Goal: Contribute content: Contribute content

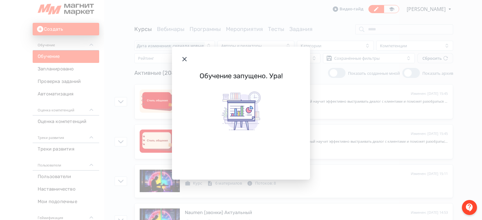
click at [189, 59] on header "Modal" at bounding box center [241, 59] width 138 height 25
click at [186, 59] on icon "Modal" at bounding box center [185, 60] width 8 height 8
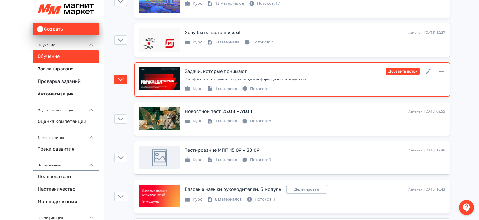
scroll to position [1311, 0]
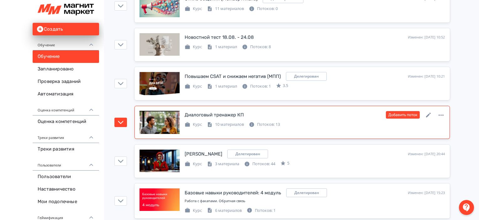
click at [350, 111] on div "Диалоговый тренажер КП Изменен: [DATE] 20:44 Добавить поток" at bounding box center [315, 115] width 260 height 8
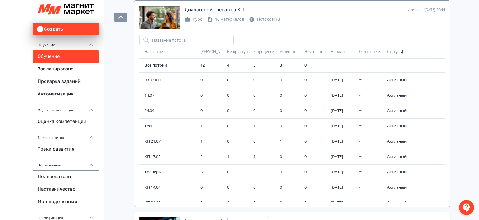
scroll to position [1416, 0]
click at [164, 139] on span "КП 21.07" at bounding box center [171, 142] width 53 height 6
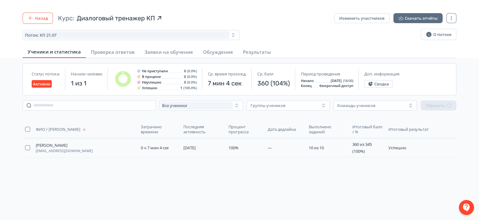
click at [44, 16] on button "Назад" at bounding box center [38, 18] width 30 height 11
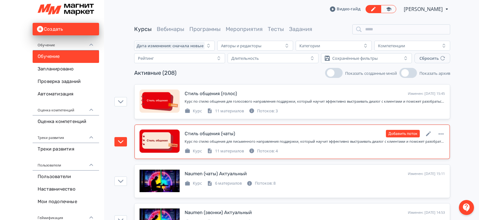
scroll to position [1311, 0]
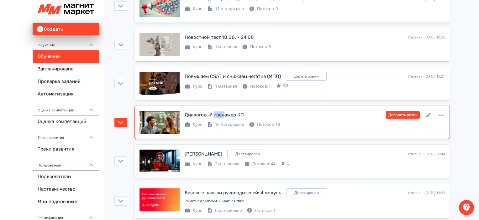
click at [408, 113] on button "Добавить поток" at bounding box center [403, 115] width 34 height 8
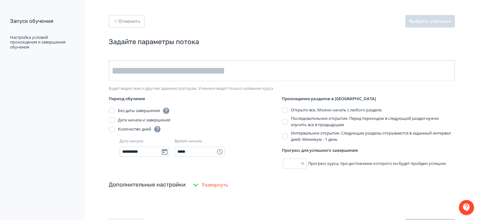
click at [235, 74] on input "text" at bounding box center [282, 71] width 346 height 21
type input "********"
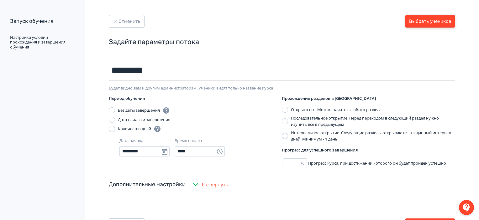
click at [431, 21] on button "Выбрать учеников" at bounding box center [431, 21] width 50 height 13
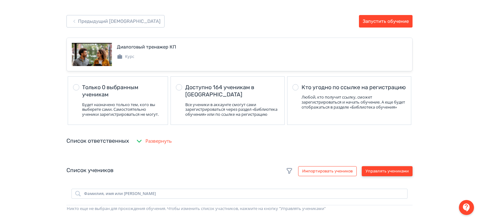
click at [399, 177] on button "Управлять учениками" at bounding box center [387, 172] width 51 height 10
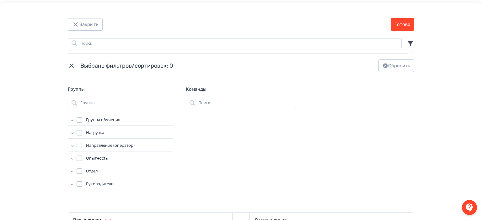
click at [71, 121] on icon "Modal" at bounding box center [72, 120] width 6 height 6
click at [87, 128] on div "Modal" at bounding box center [86, 129] width 6 height 6
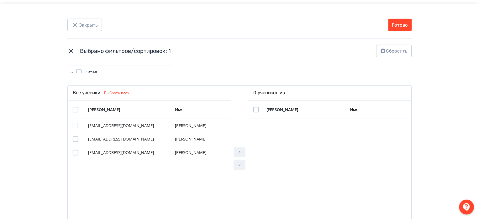
scroll to position [128, 0]
click at [73, 111] on div "Modal" at bounding box center [76, 110] width 6 height 6
click at [237, 155] on icon "Modal" at bounding box center [241, 153] width 8 height 8
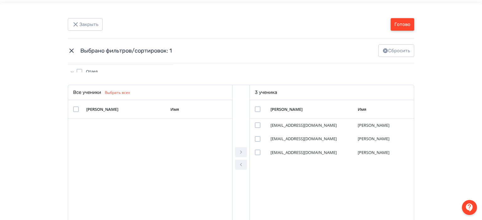
click at [403, 25] on button "Готово" at bounding box center [402, 24] width 24 height 13
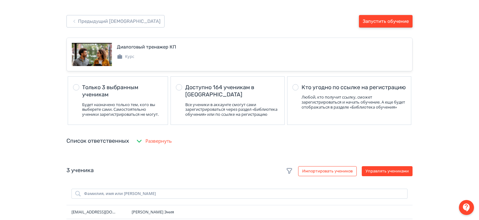
click at [403, 25] on button "Запустить обучение" at bounding box center [386, 21] width 54 height 13
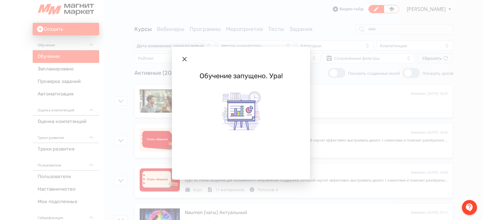
click at [184, 59] on icon "Modal" at bounding box center [184, 59] width 4 height 4
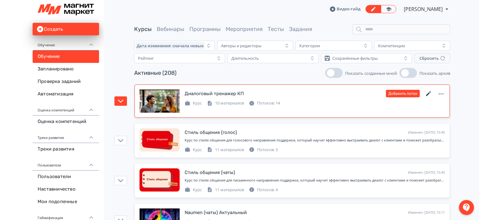
click at [430, 94] on icon at bounding box center [429, 94] width 8 height 8
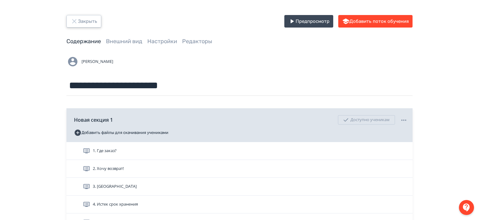
click at [70, 22] on button "Закрыть" at bounding box center [83, 21] width 35 height 13
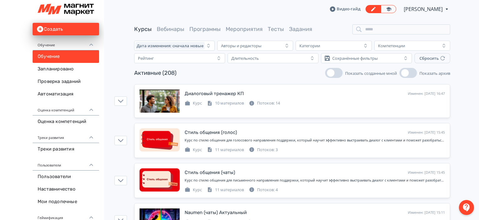
click at [270, 34] on div "Курсы Вебинары Программы Мероприятия Тесты Задания" at bounding box center [292, 29] width 316 height 10
click at [279, 32] on link "Тесты" at bounding box center [276, 29] width 16 height 7
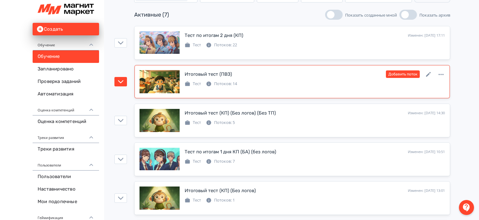
scroll to position [50, 0]
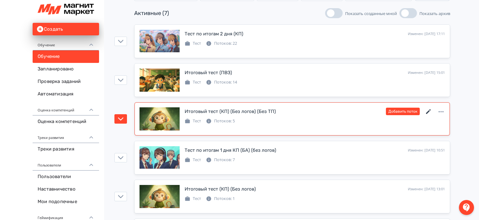
click at [426, 110] on icon at bounding box center [429, 112] width 8 height 8
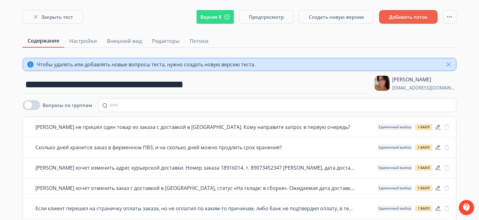
click at [447, 67] on icon "button" at bounding box center [449, 65] width 8 height 8
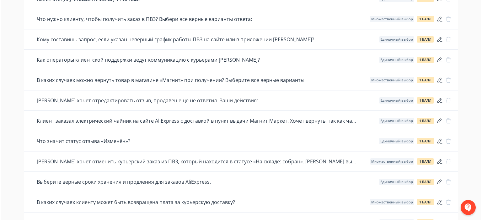
scroll to position [300, 0]
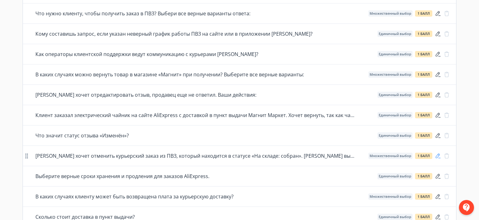
click at [438, 157] on icon "button" at bounding box center [438, 156] width 6 height 6
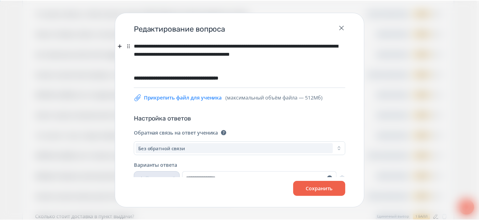
scroll to position [1, 0]
click at [346, 26] on icon "button" at bounding box center [344, 28] width 8 height 8
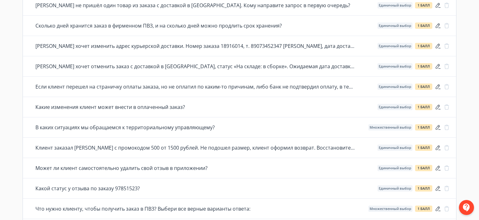
scroll to position [0, 0]
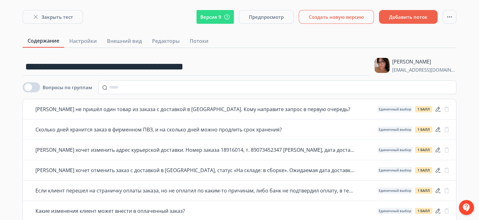
click at [341, 20] on button "Создать новую версию" at bounding box center [336, 17] width 75 height 14
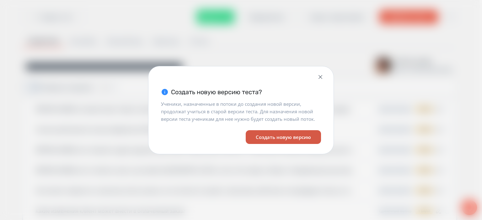
click at [308, 135] on button "Создать новую версию" at bounding box center [283, 137] width 75 height 14
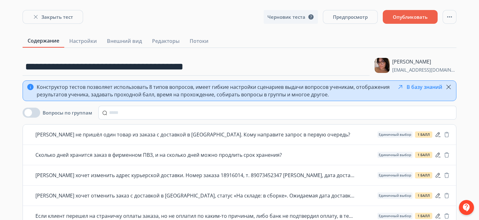
scroll to position [369, 0]
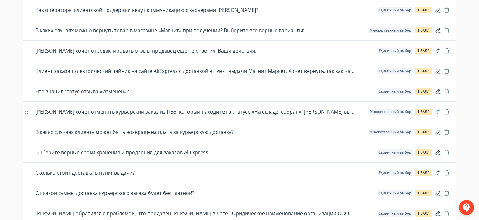
click at [438, 110] on icon "button" at bounding box center [438, 111] width 5 height 5
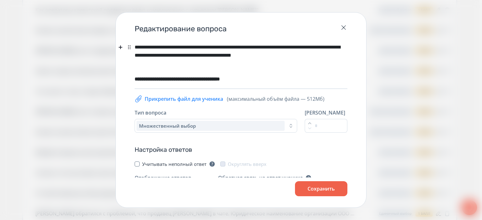
click at [250, 45] on div "**********" at bounding box center [240, 55] width 210 height 28
click at [253, 47] on div "**********" at bounding box center [240, 55] width 210 height 28
drag, startPoint x: 259, startPoint y: 62, endPoint x: 273, endPoint y: 53, distance: 16.5
click at [273, 53] on div "**********" at bounding box center [240, 55] width 210 height 28
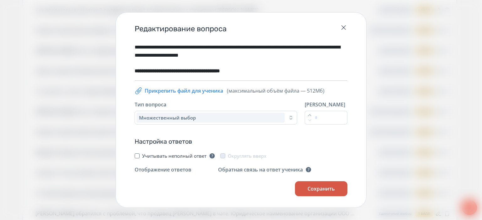
click at [313, 187] on button "Сохранить" at bounding box center [321, 189] width 52 height 15
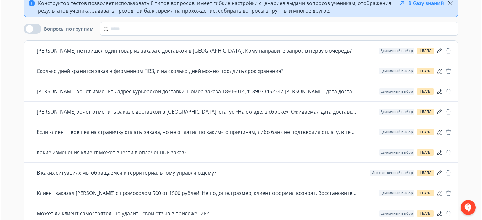
scroll to position [0, 0]
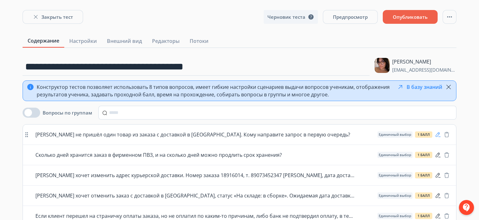
click at [439, 135] on icon "button" at bounding box center [438, 135] width 6 height 6
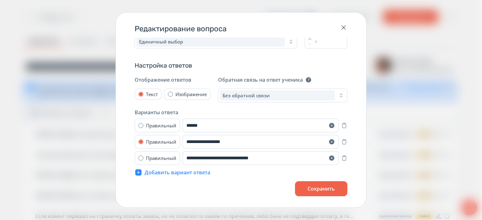
scroll to position [61, 0]
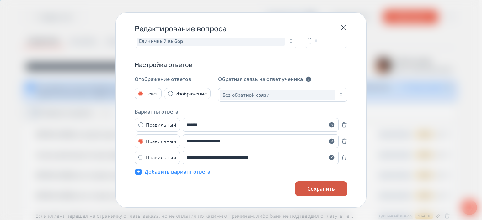
click at [322, 193] on button "Сохранить" at bounding box center [321, 189] width 52 height 15
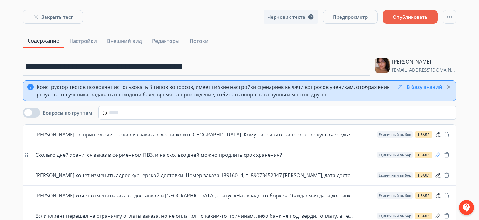
click at [437, 154] on icon "button" at bounding box center [438, 155] width 6 height 6
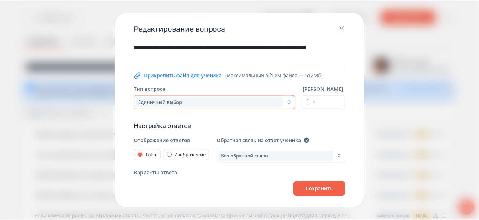
scroll to position [66, 0]
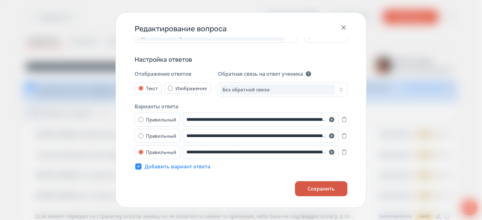
click at [318, 187] on button "Сохранить" at bounding box center [321, 189] width 52 height 15
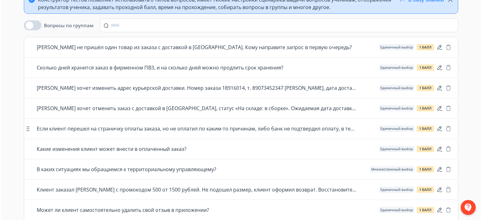
scroll to position [59, 0]
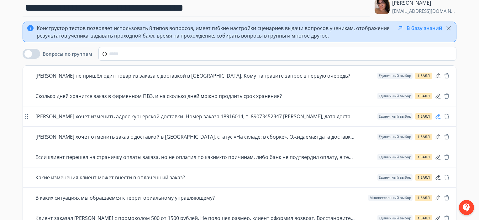
click at [439, 118] on icon "button" at bounding box center [438, 117] width 6 height 6
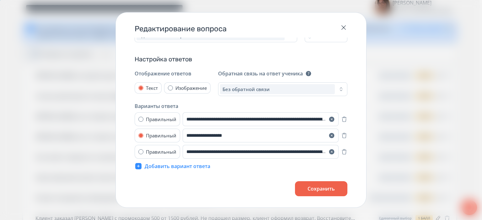
scroll to position [0, 0]
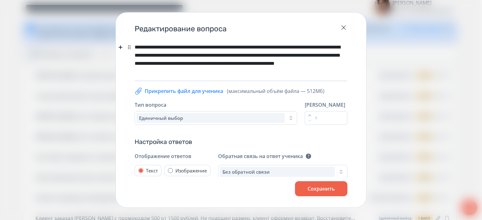
click at [242, 72] on div "**********" at bounding box center [240, 59] width 210 height 36
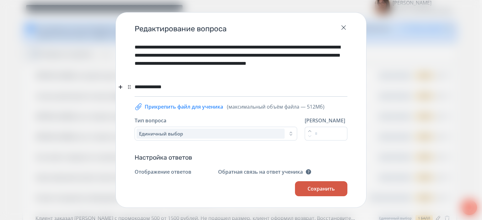
click at [312, 190] on button "Сохранить" at bounding box center [321, 189] width 52 height 15
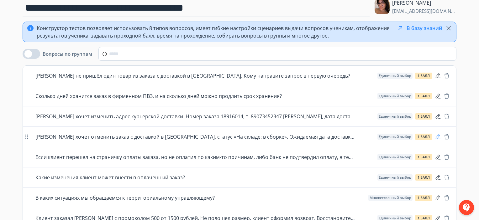
click at [439, 135] on icon "button" at bounding box center [438, 137] width 5 height 5
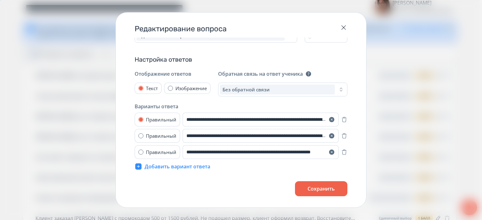
scroll to position [66, 0]
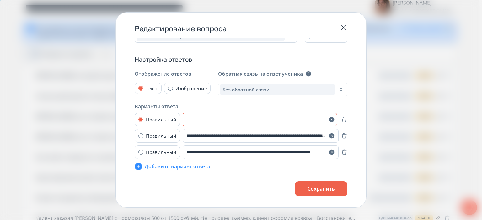
drag, startPoint x: 310, startPoint y: 118, endPoint x: 325, endPoint y: 118, distance: 15.1
click at [325, 118] on input "**********" at bounding box center [260, 120] width 154 height 14
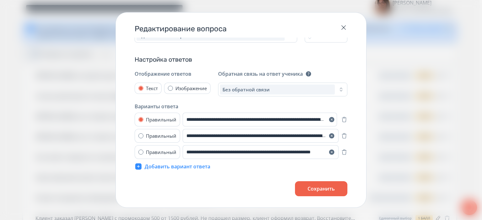
click at [290, 108] on div "Варианты ответа" at bounding box center [241, 107] width 213 height 8
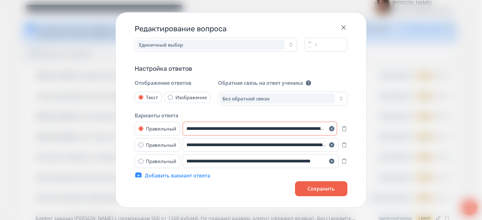
scroll to position [66, 0]
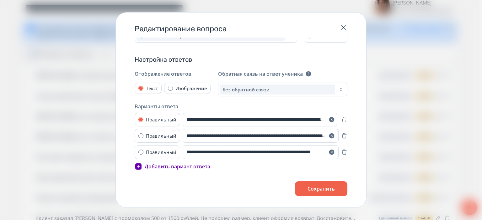
click at [192, 166] on button "Добавить вариант ответа" at bounding box center [173, 167] width 76 height 8
click at [258, 119] on input "**********" at bounding box center [260, 120] width 154 height 14
click at [229, 166] on input "text" at bounding box center [261, 169] width 156 height 14
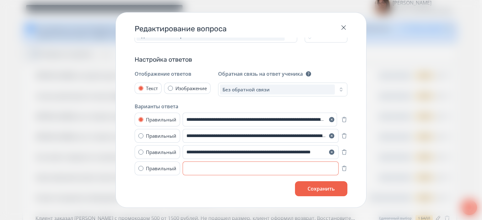
paste input "**********"
type input "**********"
drag, startPoint x: 272, startPoint y: 152, endPoint x: 327, endPoint y: 146, distance: 55.5
click at [327, 146] on input "**********" at bounding box center [260, 153] width 154 height 14
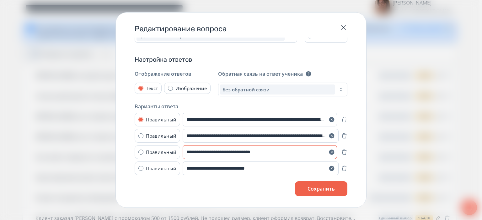
scroll to position [0, 0]
type input "**********"
drag, startPoint x: 310, startPoint y: 136, endPoint x: 323, endPoint y: 136, distance: 12.9
click at [323, 136] on input "**********" at bounding box center [260, 136] width 154 height 14
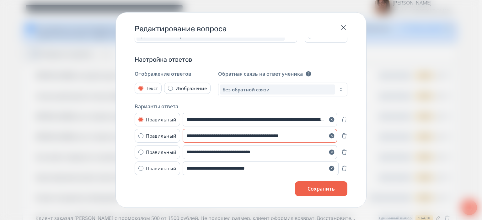
scroll to position [0, 0]
type input "**********"
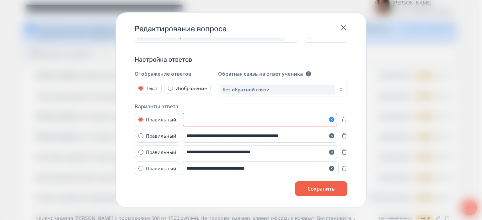
scroll to position [0, 596]
drag, startPoint x: 305, startPoint y: 120, endPoint x: 327, endPoint y: 120, distance: 22.6
click at [327, 120] on div "**********" at bounding box center [261, 120] width 156 height 14
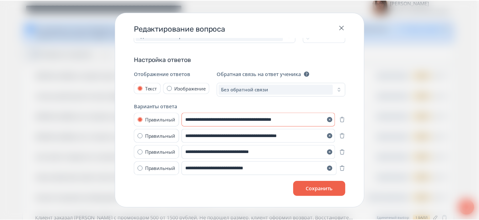
scroll to position [0, 0]
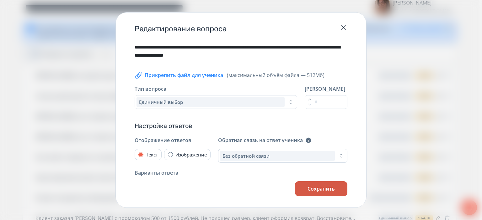
type input "**********"
click at [335, 188] on button "Сохранить" at bounding box center [321, 189] width 52 height 15
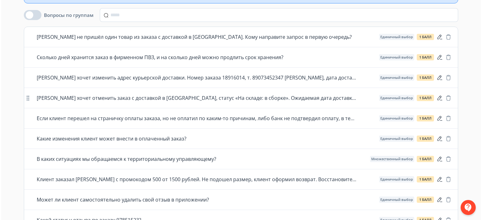
scroll to position [100, 0]
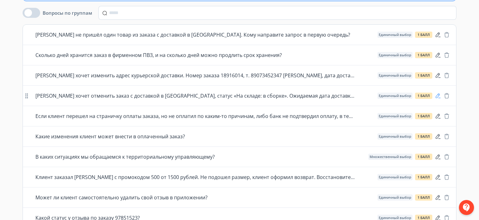
click at [439, 95] on icon "button" at bounding box center [438, 95] width 5 height 5
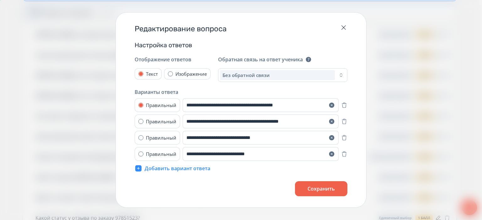
scroll to position [83, 0]
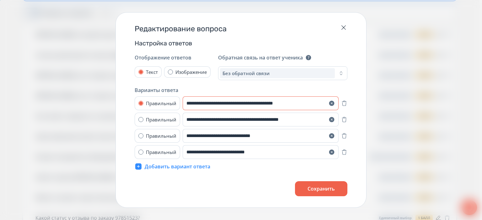
click at [218, 103] on input "**********" at bounding box center [261, 104] width 156 height 14
click at [247, 171] on div "Добавить вариант ответа" at bounding box center [241, 168] width 213 height 11
click at [279, 102] on input "**********" at bounding box center [261, 104] width 156 height 14
click at [314, 104] on input "**********" at bounding box center [261, 104] width 156 height 14
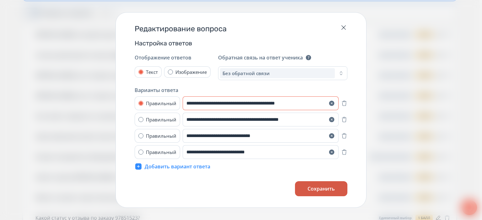
type input "**********"
click at [311, 189] on button "Сохранить" at bounding box center [321, 189] width 52 height 15
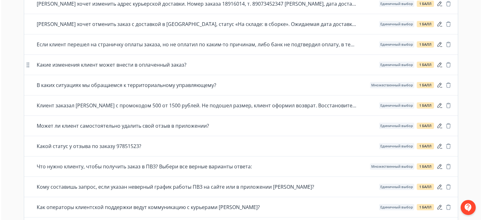
scroll to position [173, 0]
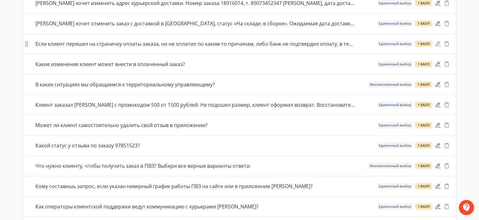
click at [440, 41] on icon "button" at bounding box center [438, 44] width 6 height 6
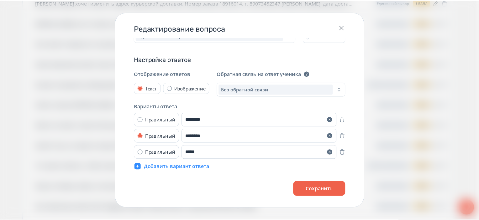
scroll to position [0, 0]
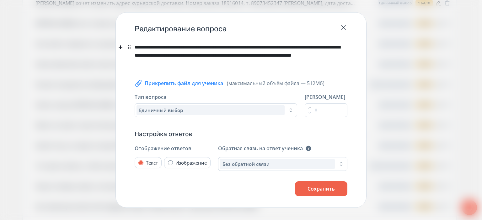
click at [135, 46] on div "**********" at bounding box center [240, 55] width 210 height 28
click at [332, 193] on button "Сохранить" at bounding box center [321, 189] width 52 height 15
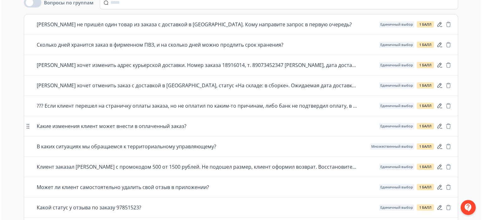
scroll to position [110, 0]
click at [438, 144] on icon "button" at bounding box center [438, 147] width 6 height 6
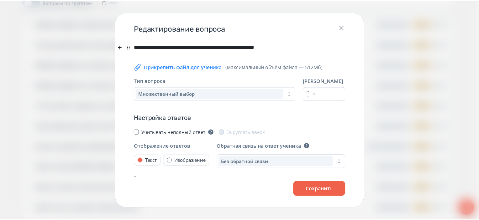
scroll to position [89, 0]
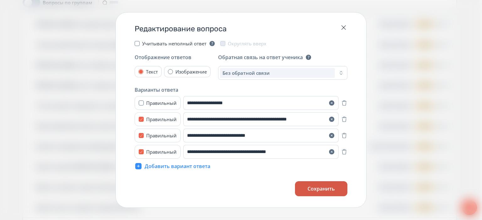
click at [302, 187] on button "Сохранить" at bounding box center [321, 189] width 52 height 15
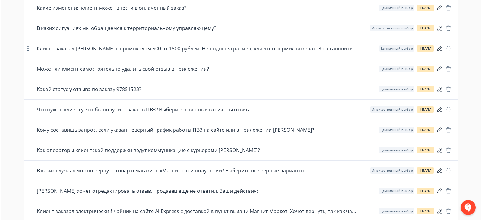
scroll to position [243, 0]
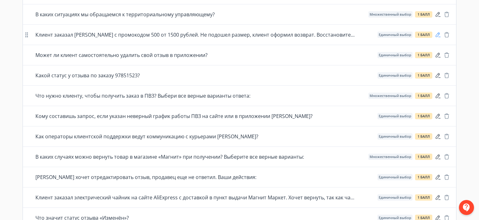
click at [438, 32] on icon "button" at bounding box center [438, 35] width 6 height 6
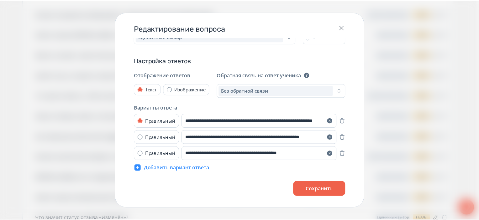
scroll to position [66, 0]
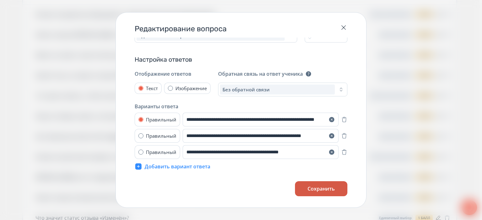
click at [305, 185] on button "Сохранить" at bounding box center [321, 189] width 52 height 15
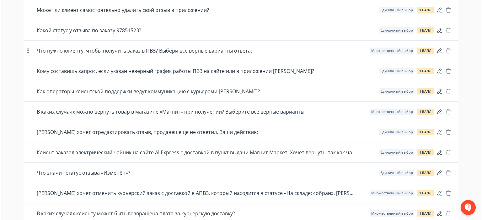
scroll to position [288, 0]
click at [438, 29] on icon "button" at bounding box center [438, 30] width 5 height 5
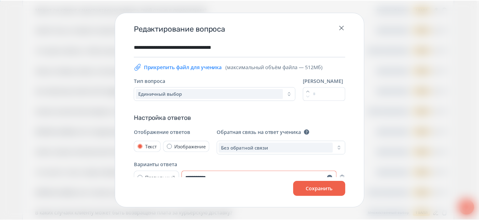
scroll to position [75, 0]
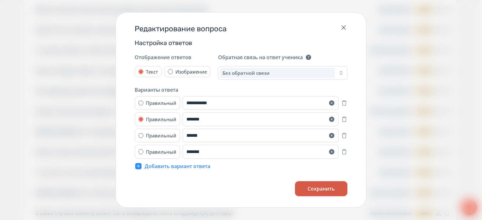
click at [324, 188] on button "Сохранить" at bounding box center [321, 189] width 52 height 15
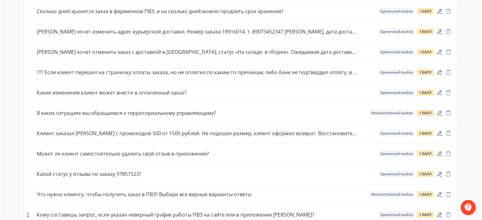
scroll to position [144, 0]
click at [437, 50] on icon "button" at bounding box center [438, 52] width 6 height 6
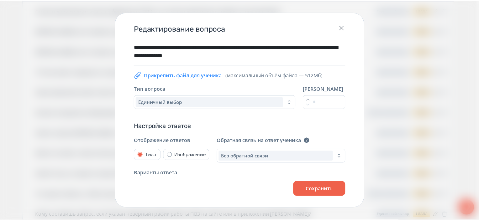
scroll to position [83, 0]
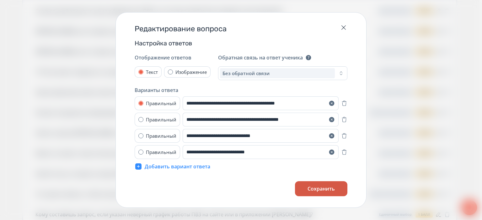
click at [325, 187] on button "Сохранить" at bounding box center [321, 189] width 52 height 15
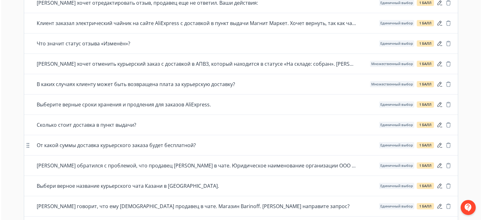
scroll to position [418, 0]
click at [439, 22] on icon "button" at bounding box center [438, 22] width 5 height 5
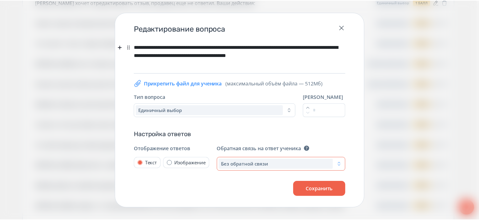
scroll to position [75, 0]
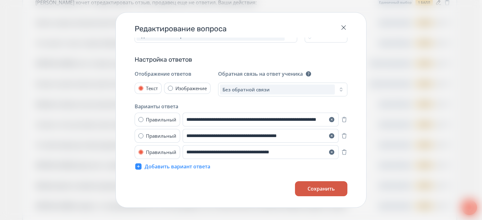
click at [330, 183] on button "Сохранить" at bounding box center [321, 189] width 52 height 15
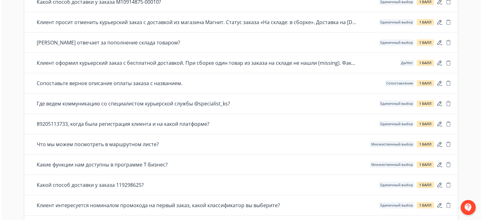
scroll to position [662, 0]
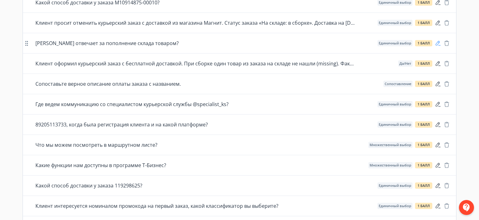
click at [438, 42] on icon "button" at bounding box center [438, 43] width 6 height 6
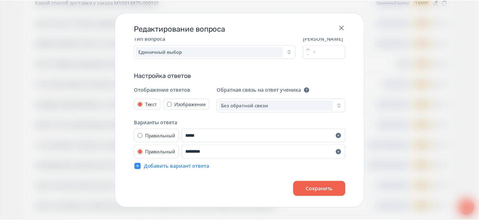
scroll to position [0, 0]
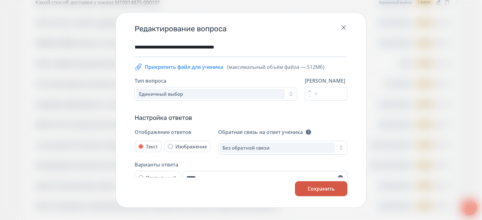
click at [331, 189] on button "Сохранить" at bounding box center [321, 189] width 52 height 15
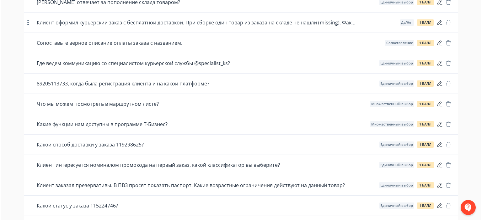
scroll to position [705, 0]
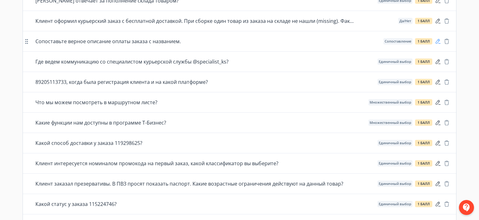
click at [440, 39] on icon "button" at bounding box center [438, 41] width 6 height 6
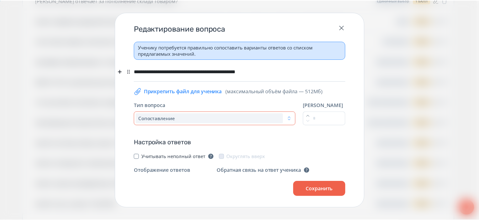
scroll to position [80, 0]
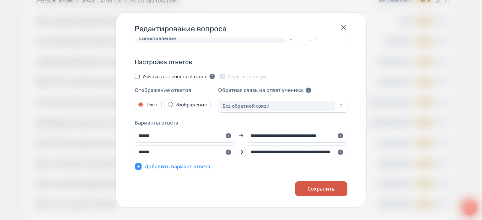
click at [324, 193] on button "Сохранить" at bounding box center [321, 189] width 52 height 15
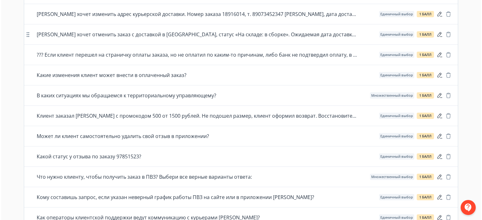
scroll to position [161, 0]
click at [439, 34] on icon "button" at bounding box center [438, 34] width 5 height 5
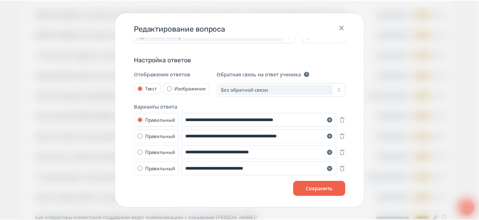
scroll to position [83, 0]
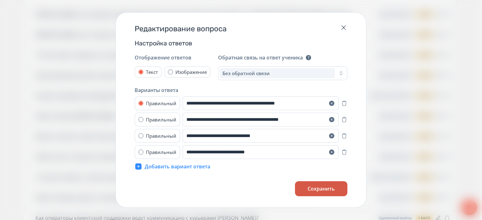
click at [323, 185] on button "Сохранить" at bounding box center [321, 189] width 52 height 15
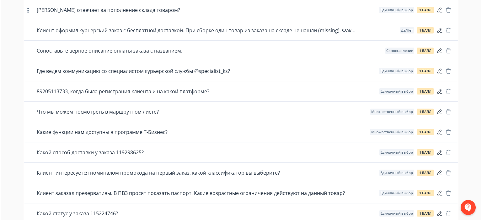
scroll to position [696, 0]
click at [439, 29] on icon "button" at bounding box center [438, 30] width 6 height 6
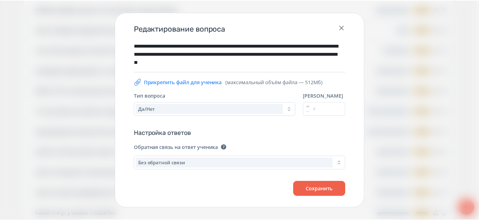
scroll to position [0, 0]
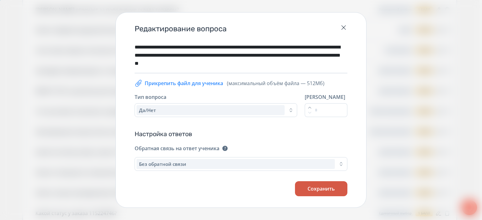
click at [327, 188] on button "Сохранить" at bounding box center [321, 189] width 52 height 15
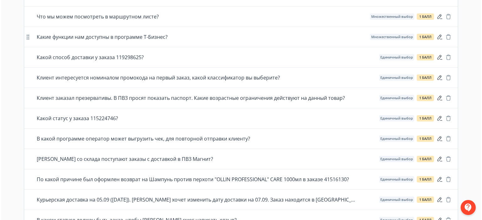
scroll to position [791, 0]
click at [437, 35] on icon "button" at bounding box center [438, 37] width 6 height 6
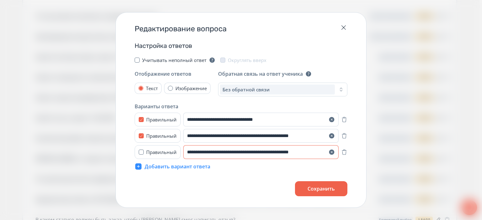
scroll to position [0, 4]
drag, startPoint x: 301, startPoint y: 154, endPoint x: 323, endPoint y: 151, distance: 22.5
click at [323, 151] on input "**********" at bounding box center [260, 153] width 154 height 14
click at [312, 189] on button "Сохранить" at bounding box center [321, 189] width 52 height 15
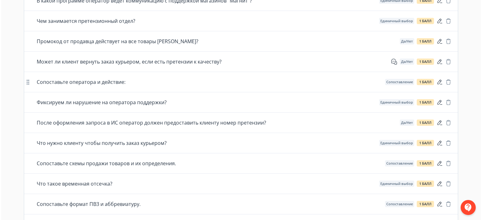
scroll to position [1277, 0]
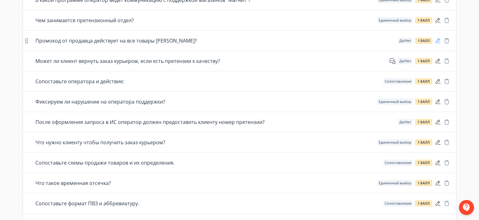
click at [438, 38] on icon "button" at bounding box center [438, 41] width 6 height 6
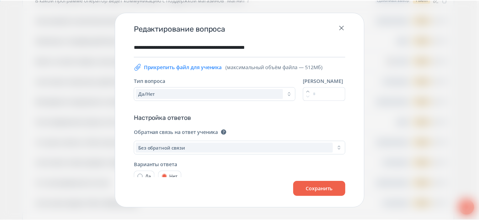
scroll to position [8, 0]
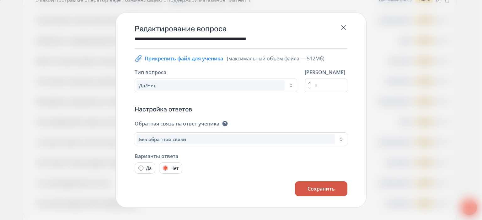
click at [301, 189] on button "Сохранить" at bounding box center [321, 189] width 52 height 15
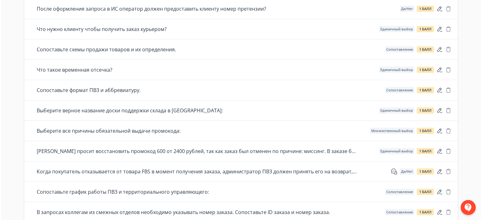
scroll to position [1400, 0]
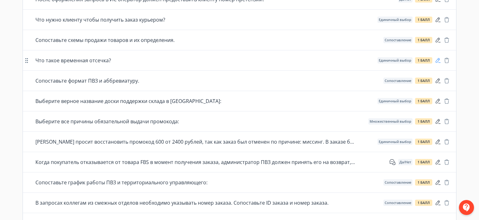
click at [439, 57] on icon "button" at bounding box center [438, 60] width 6 height 6
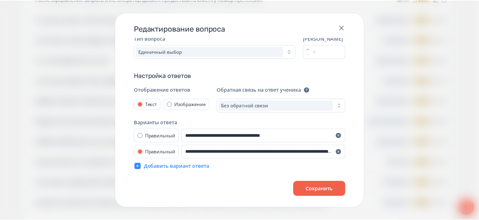
scroll to position [0, 0]
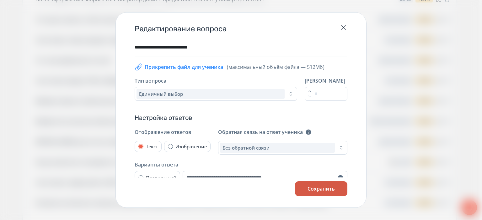
click at [306, 190] on button "Сохранить" at bounding box center [321, 189] width 52 height 15
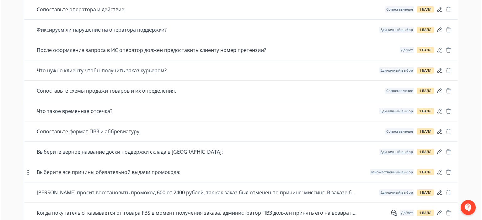
scroll to position [1348, 0]
click at [439, 190] on icon "button" at bounding box center [438, 193] width 6 height 6
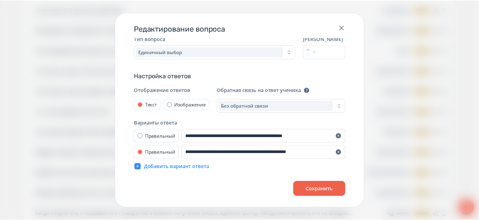
scroll to position [0, 0]
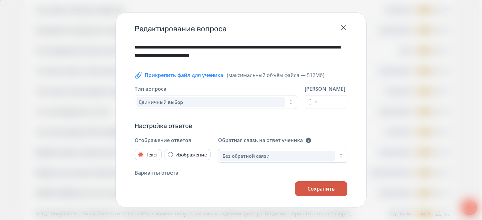
click at [318, 190] on button "Сохранить" at bounding box center [321, 189] width 52 height 15
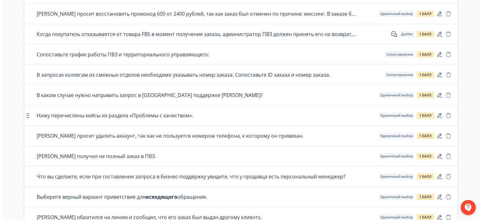
scroll to position [1528, 0]
click at [439, 153] on icon "button" at bounding box center [438, 156] width 6 height 6
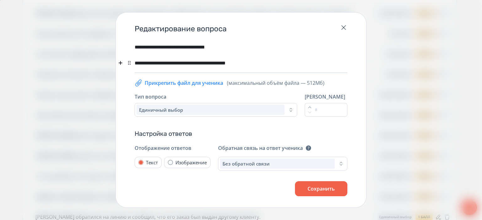
click at [135, 65] on div "**********" at bounding box center [240, 63] width 210 height 12
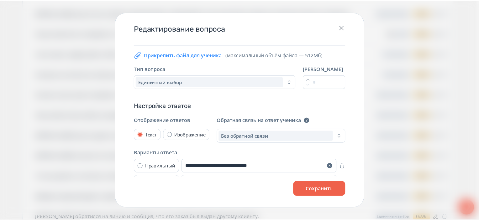
scroll to position [0, 0]
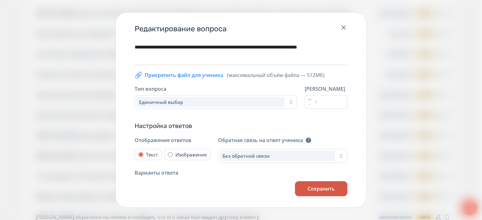
click at [300, 189] on button "Сохранить" at bounding box center [321, 189] width 52 height 15
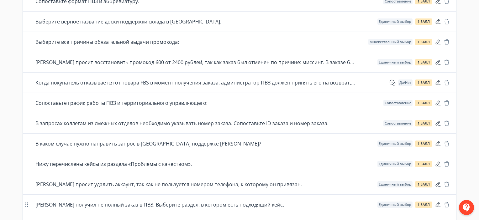
scroll to position [1479, 0]
click at [437, 163] on div "Нижу перечислены кейсы из раздела «Проблемы с качеством». Единичный выбор 1 балл" at bounding box center [242, 165] width 415 height 8
click at [437, 161] on icon "button" at bounding box center [438, 164] width 6 height 6
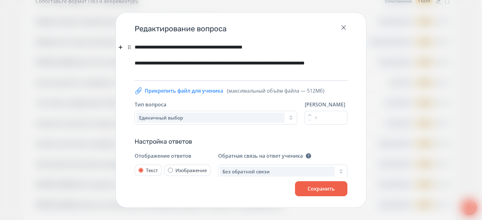
click at [148, 47] on div "**********" at bounding box center [240, 47] width 210 height 12
click at [320, 185] on button "Сохранить" at bounding box center [321, 189] width 52 height 15
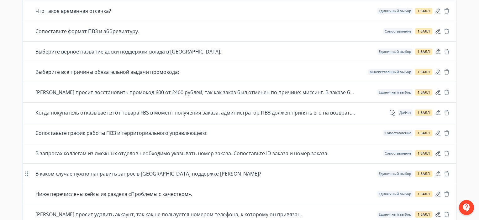
scroll to position [1439, 0]
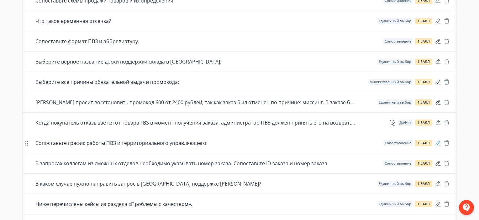
click at [435, 141] on icon "button" at bounding box center [438, 143] width 6 height 6
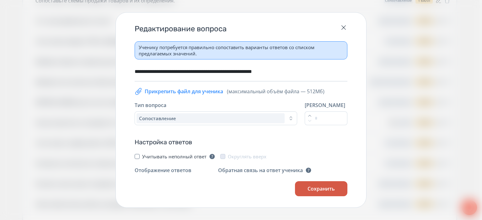
click at [316, 188] on button "Сохранить" at bounding box center [321, 189] width 52 height 15
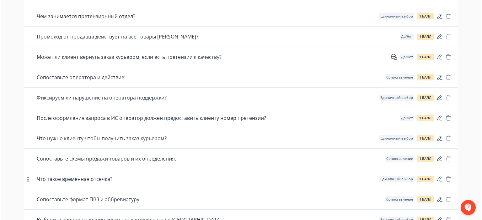
scroll to position [1278, 0]
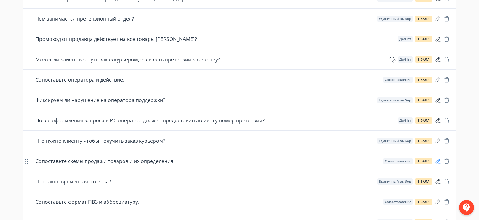
click at [435, 158] on icon "button" at bounding box center [438, 161] width 6 height 6
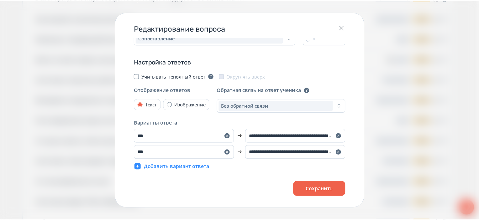
scroll to position [0, 0]
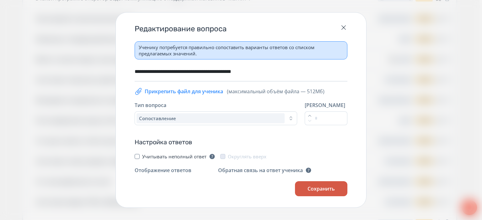
click at [326, 192] on button "Сохранить" at bounding box center [321, 189] width 52 height 15
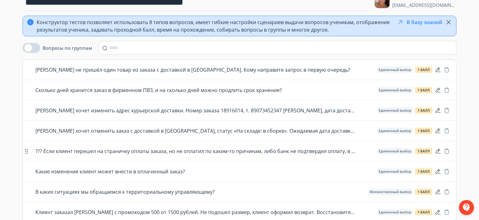
scroll to position [50, 0]
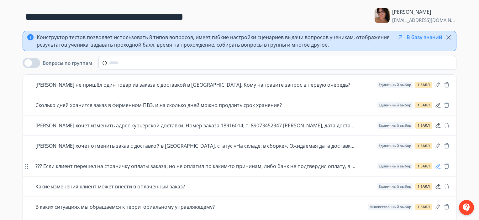
click at [439, 167] on icon "button" at bounding box center [438, 166] width 6 height 6
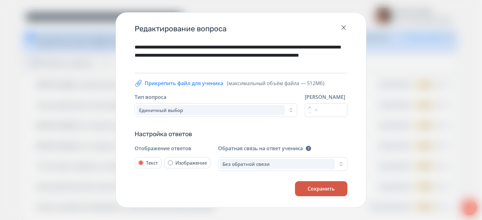
click at [338, 191] on button "Сохранить" at bounding box center [321, 189] width 52 height 15
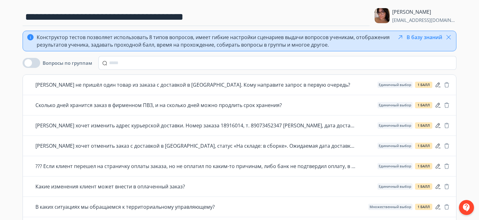
click at [449, 35] on icon "button" at bounding box center [449, 38] width 8 height 8
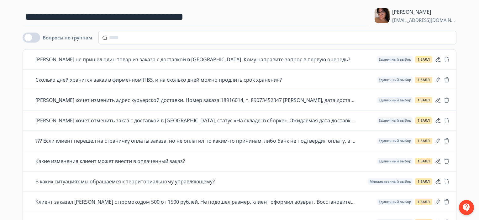
scroll to position [0, 0]
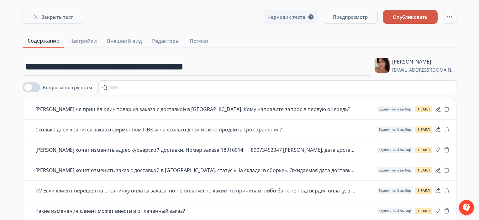
click at [421, 10] on button "Опубликовать" at bounding box center [410, 17] width 55 height 14
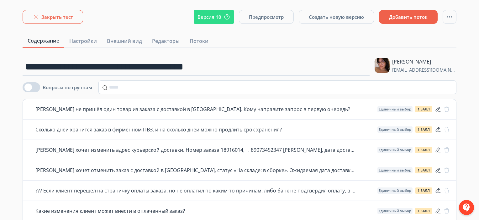
click at [70, 13] on button "Закрыть тест" at bounding box center [53, 17] width 61 height 14
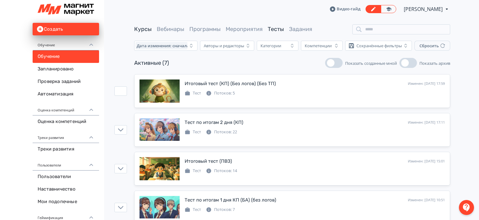
click at [147, 32] on link "Курсы" at bounding box center [143, 29] width 18 height 7
